Goal: Task Accomplishment & Management: Manage account settings

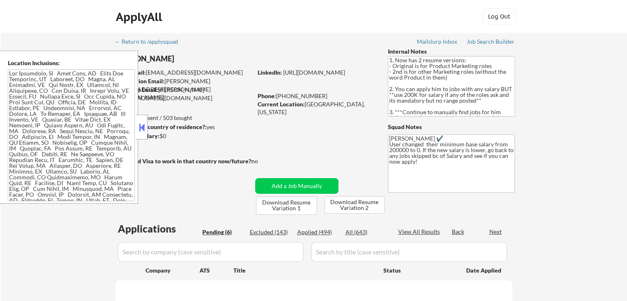
select select ""pending""
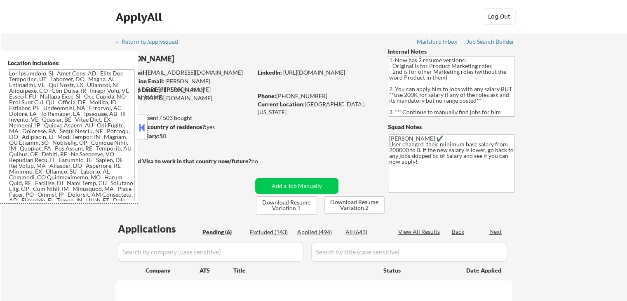
select select ""pending""
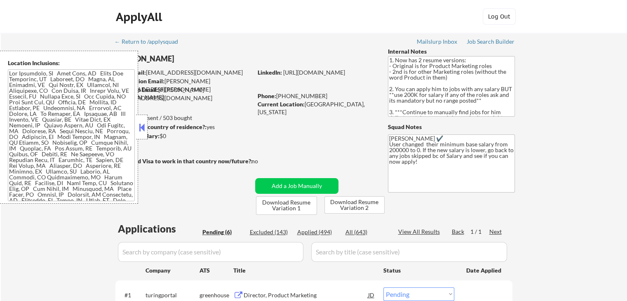
click at [138, 123] on button at bounding box center [141, 127] width 9 height 12
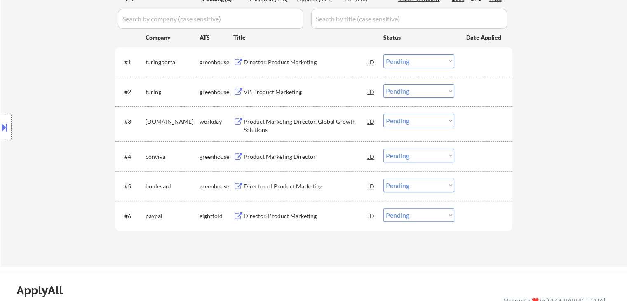
scroll to position [247, 0]
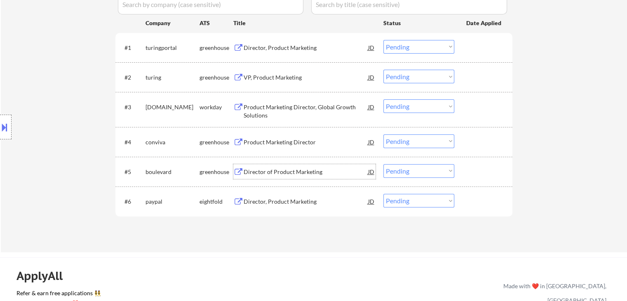
click at [285, 172] on div "Director of Product Marketing" at bounding box center [306, 172] width 125 height 8
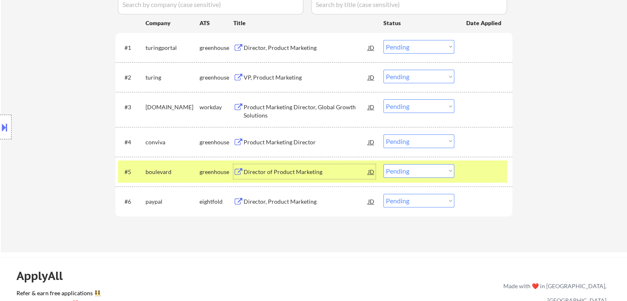
click at [396, 171] on select "Choose an option... Pending Applied Excluded (Questions) Excluded (Expired) Exc…" at bounding box center [419, 171] width 71 height 14
click at [384, 164] on select "Choose an option... Pending Applied Excluded (Questions) Excluded (Expired) Exc…" at bounding box center [419, 171] width 71 height 14
select select ""pending""
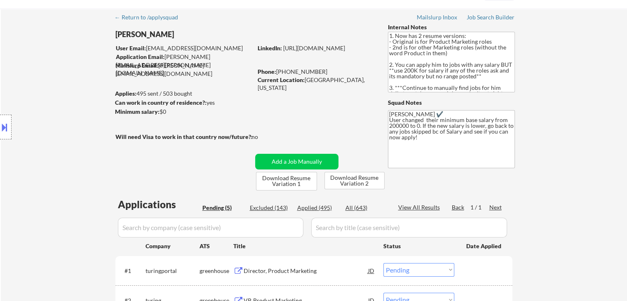
scroll to position [0, 0]
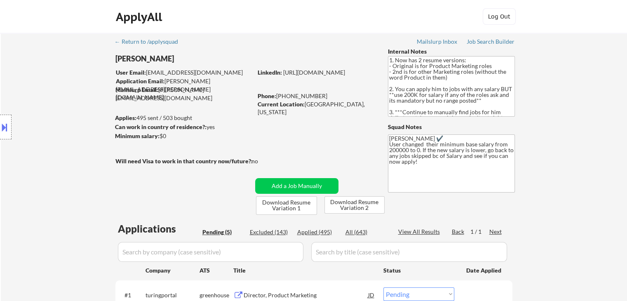
drag, startPoint x: 113, startPoint y: 59, endPoint x: 186, endPoint y: 60, distance: 73.0
click at [186, 60] on body "← Return to /applysquad Mailslurp Inbox Job Search Builder [PERSON_NAME] User E…" at bounding box center [313, 150] width 627 height 301
click at [89, 55] on div "Location Inclusions:" at bounding box center [74, 127] width 148 height 153
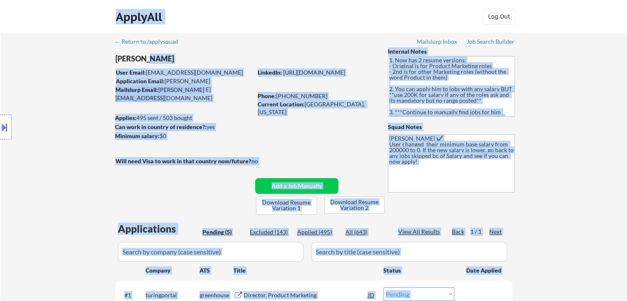
drag, startPoint x: 115, startPoint y: 58, endPoint x: 151, endPoint y: 58, distance: 35.9
click at [151, 58] on body "← Return to /applysquad Mailslurp Inbox Job Search Builder [PERSON_NAME] User E…" at bounding box center [313, 150] width 627 height 301
click at [193, 57] on div "[PERSON_NAME]" at bounding box center [200, 59] width 170 height 10
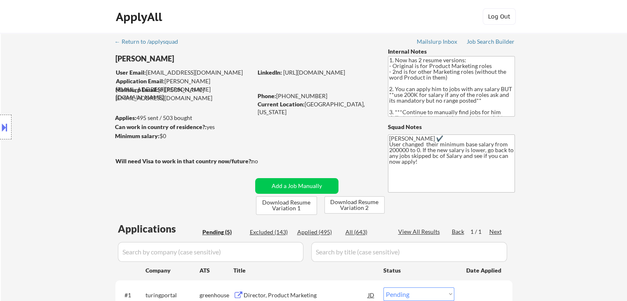
drag, startPoint x: 181, startPoint y: 61, endPoint x: 124, endPoint y: 58, distance: 57.0
click at [132, 58] on body "← Return to /applysquad Mailslurp Inbox Job Search Builder [PERSON_NAME] User E…" at bounding box center [313, 150] width 627 height 301
click at [118, 58] on div "Location Inclusions:" at bounding box center [74, 127] width 148 height 153
drag, startPoint x: 125, startPoint y: 55, endPoint x: 140, endPoint y: 55, distance: 15.3
click at [140, 55] on div "Location Inclusions:" at bounding box center [74, 127] width 148 height 153
